Goal: Information Seeking & Learning: Learn about a topic

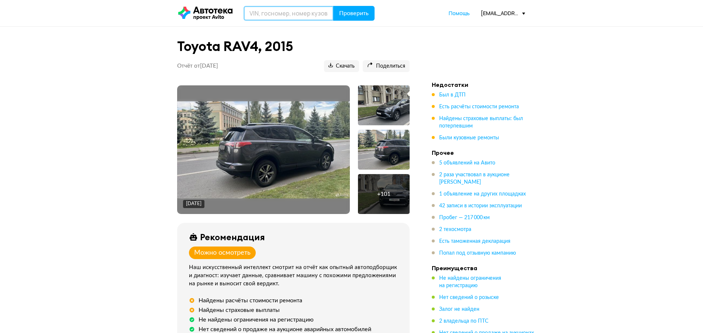
click at [318, 12] on input "text" at bounding box center [289, 13] width 90 height 15
paste input "[VEHICLE_IDENTIFICATION_NUMBER]"
type input "[VEHICLE_IDENTIFICATION_NUMBER]"
click at [342, 12] on span "Проверить" at bounding box center [354, 13] width 30 height 6
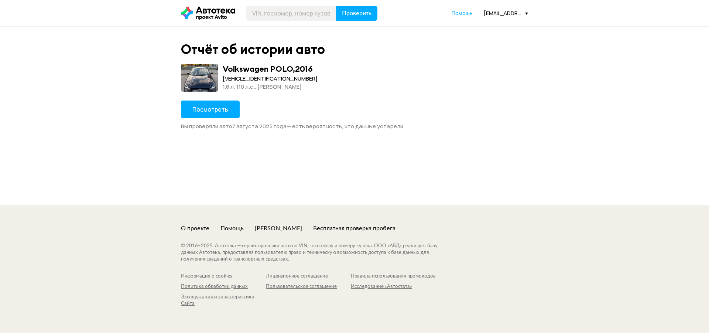
click at [219, 104] on button "Посмотреть" at bounding box center [210, 109] width 59 height 18
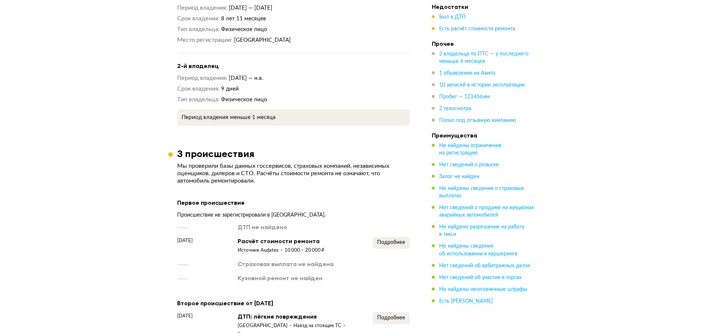
scroll to position [739, 0]
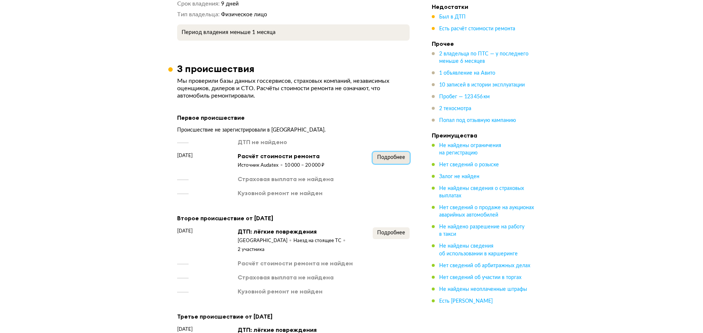
click at [396, 152] on button "Подробнее" at bounding box center [391, 158] width 37 height 12
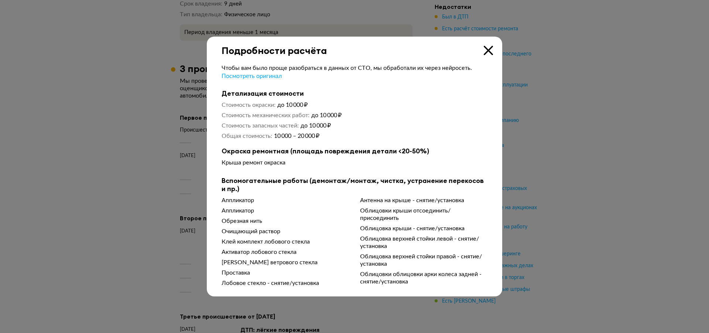
click at [490, 56] on div "Чтобы вам было проще разобраться в данных от СТО, мы обработали их через нейрос…" at bounding box center [354, 172] width 295 height 233
click at [488, 48] on icon at bounding box center [488, 50] width 9 height 9
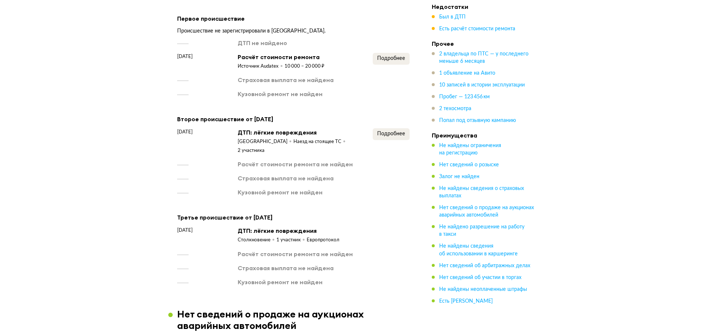
scroll to position [886, 0]
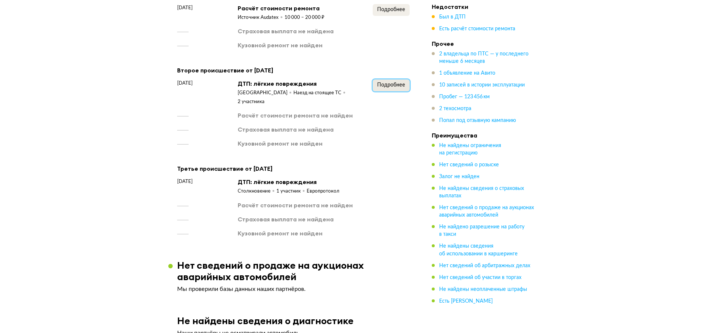
click at [402, 83] on span "Подробнее" at bounding box center [391, 84] width 28 height 5
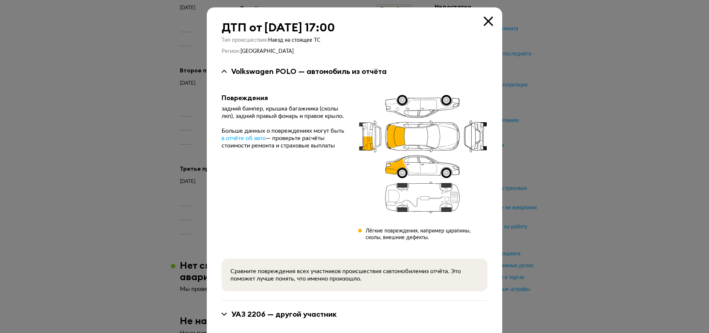
click at [488, 19] on icon at bounding box center [488, 21] width 9 height 9
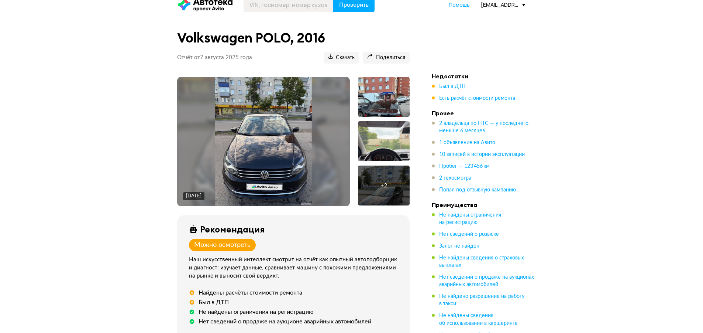
scroll to position [0, 0]
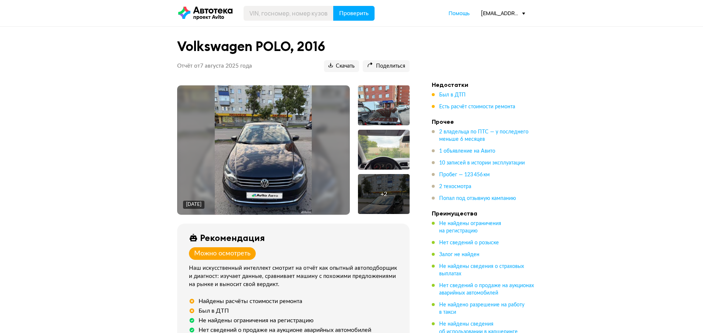
click at [244, 149] on img at bounding box center [263, 149] width 97 height 129
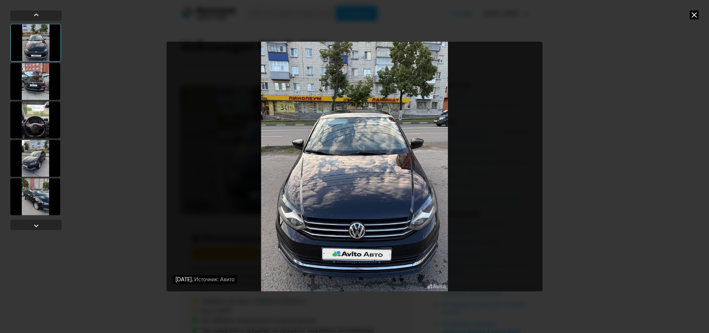
drag, startPoint x: 39, startPoint y: 84, endPoint x: 42, endPoint y: 92, distance: 8.3
click at [39, 84] on div at bounding box center [35, 81] width 50 height 37
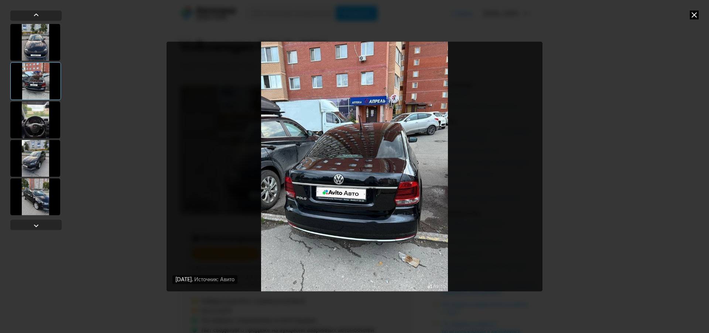
click at [44, 126] on div at bounding box center [35, 119] width 50 height 37
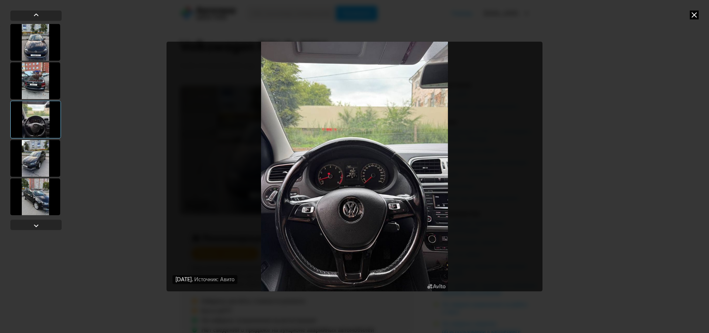
click at [29, 150] on div at bounding box center [35, 158] width 50 height 37
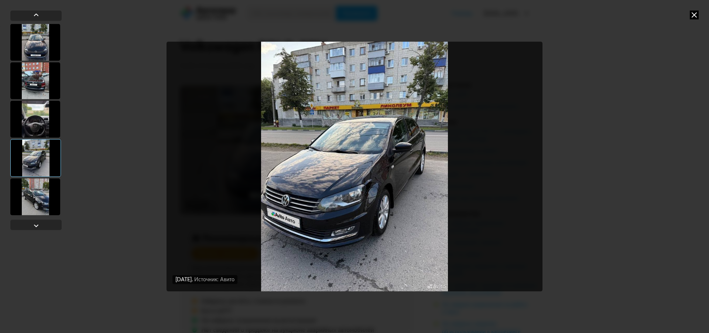
click at [30, 129] on div at bounding box center [35, 118] width 50 height 37
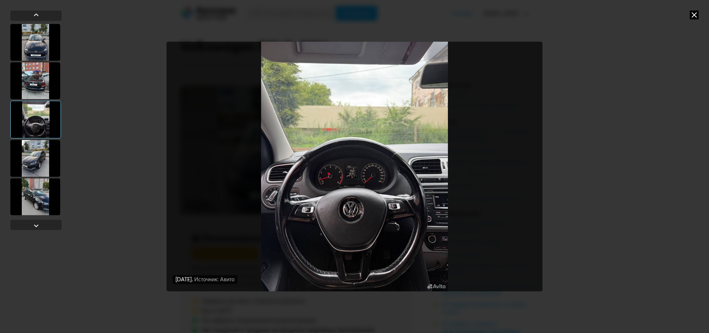
click at [25, 78] on div at bounding box center [35, 80] width 50 height 37
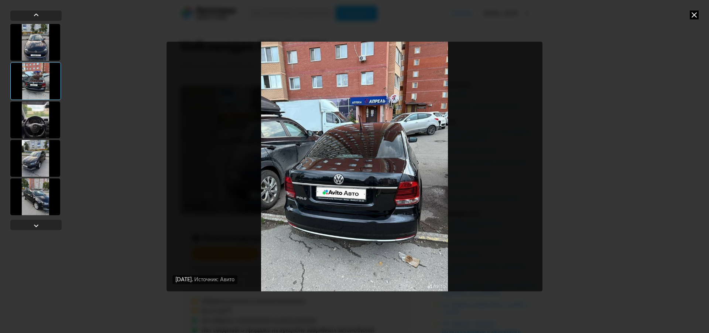
click at [38, 48] on div at bounding box center [35, 42] width 50 height 37
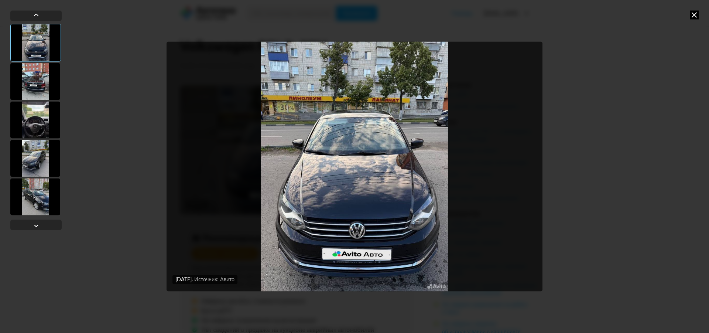
click at [34, 158] on div at bounding box center [35, 158] width 50 height 37
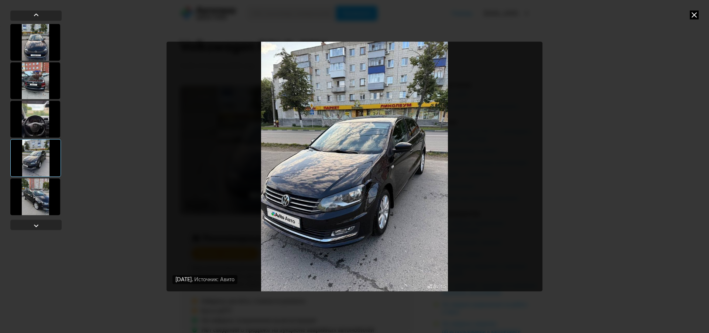
click at [38, 186] on div at bounding box center [35, 196] width 50 height 37
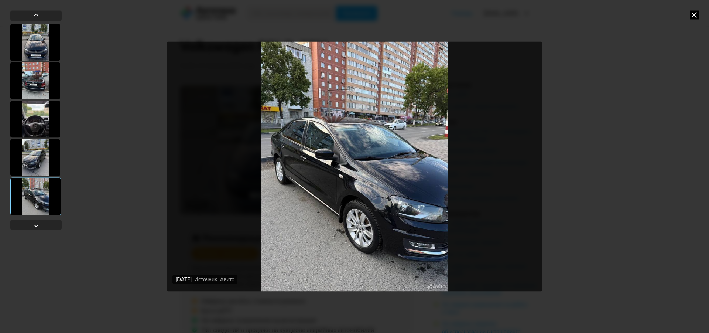
click at [696, 13] on icon at bounding box center [694, 14] width 9 height 9
